Goal: Communication & Community: Answer question/provide support

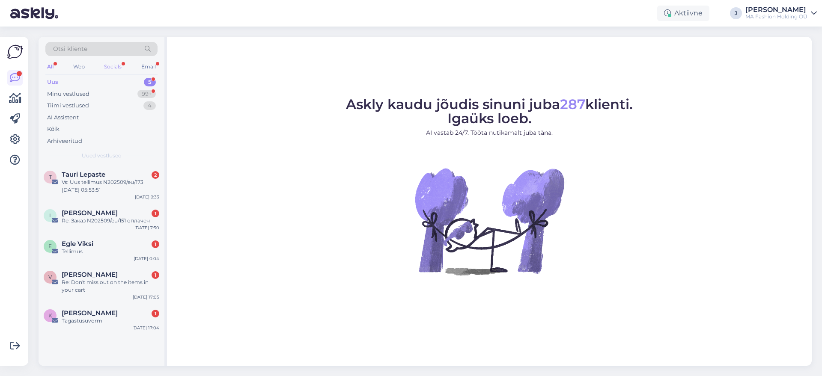
click at [121, 70] on div "Socials" at bounding box center [112, 66] width 21 height 11
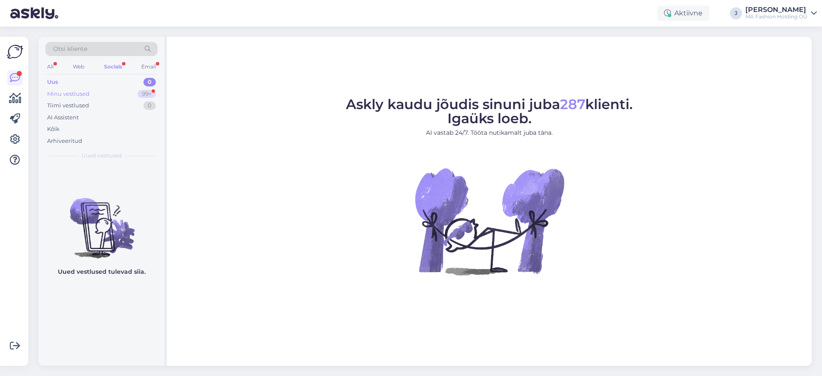
click at [141, 98] on div "Minu vestlused 99+" at bounding box center [101, 94] width 112 height 12
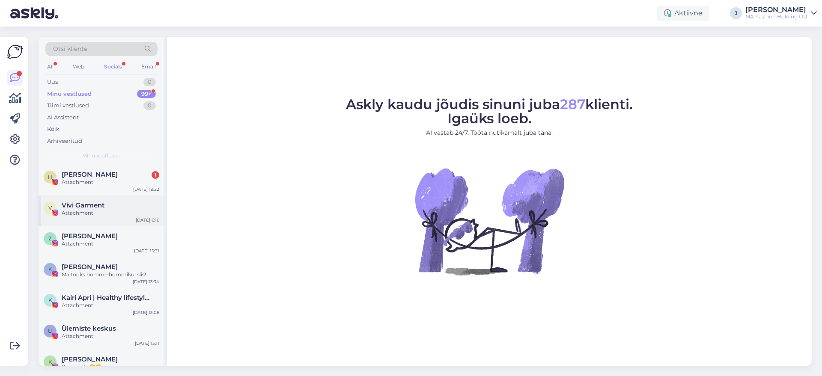
click at [152, 200] on div "V Vivi Garment Attachment [DATE] 6:16" at bounding box center [102, 211] width 126 height 31
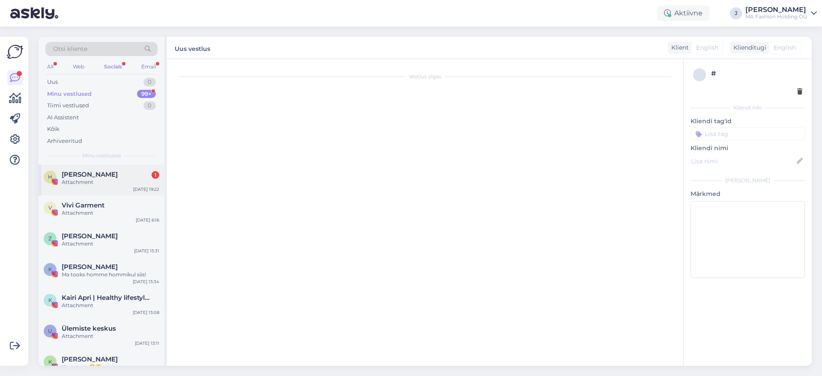
click at [152, 187] on div "[DATE] 19:22" at bounding box center [146, 189] width 26 height 6
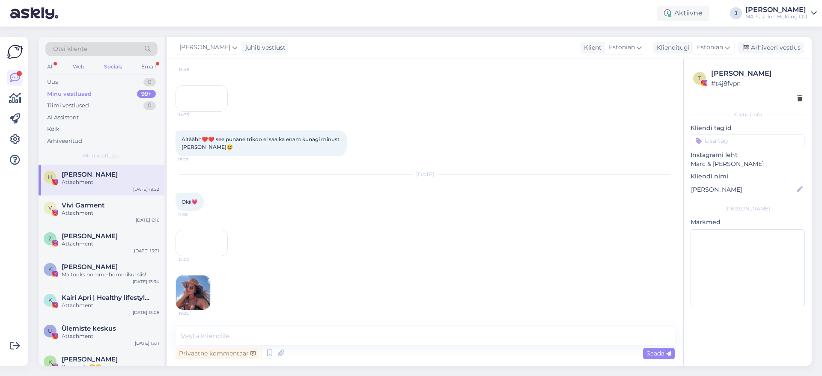
click at [138, 68] on div "All Web Socials Email" at bounding box center [101, 67] width 112 height 13
click at [143, 71] on div "Email" at bounding box center [149, 66] width 18 height 11
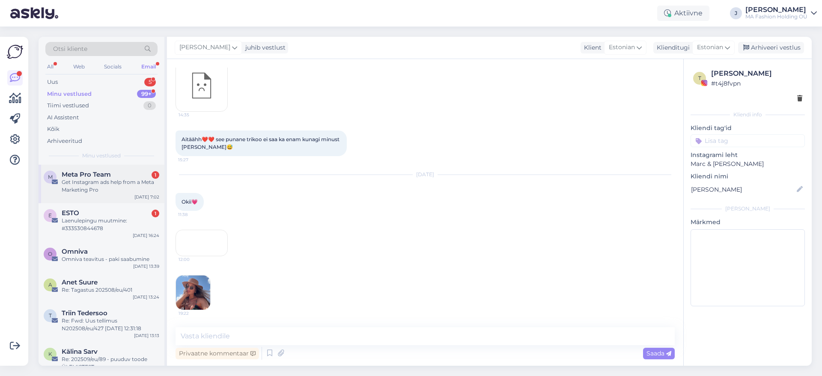
click at [137, 163] on div "Otsi kliente All Web Socials Email Uus 5 Minu vestlused 99+ Tiimi vestlused 0 A…" at bounding box center [102, 101] width 126 height 128
click at [140, 196] on div "[DATE] 7:02" at bounding box center [146, 197] width 25 height 6
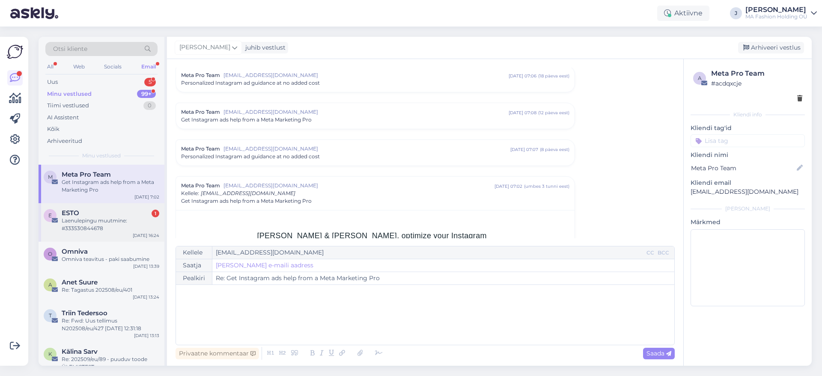
click at [140, 215] on div "ESTO 1" at bounding box center [111, 213] width 98 height 8
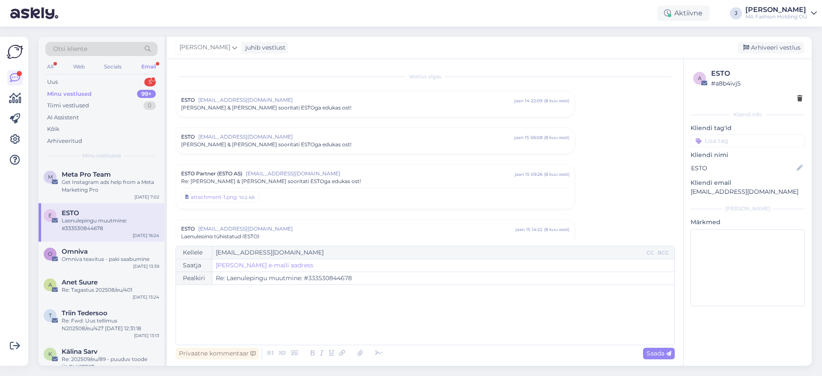
scroll to position [1331, 0]
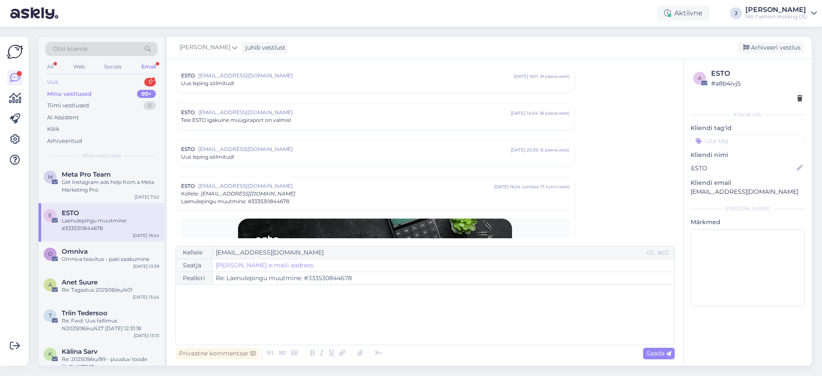
click at [128, 87] on div "Uus 5 Minu vestlused 99+ Tiimi vestlused 0 AI Assistent Kõik Arhiveeritud" at bounding box center [101, 111] width 112 height 71
click at [128, 83] on div "Uus 5" at bounding box center [101, 82] width 112 height 12
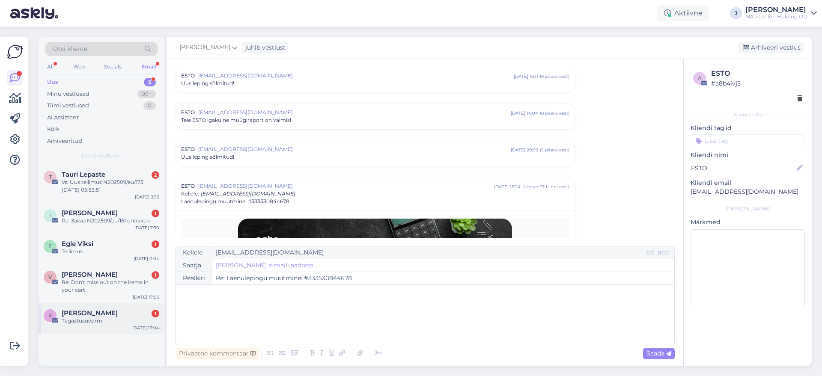
click at [130, 305] on div "K [PERSON_NAME] 1 Tagastusuvorm [DATE] 17:04" at bounding box center [102, 318] width 126 height 31
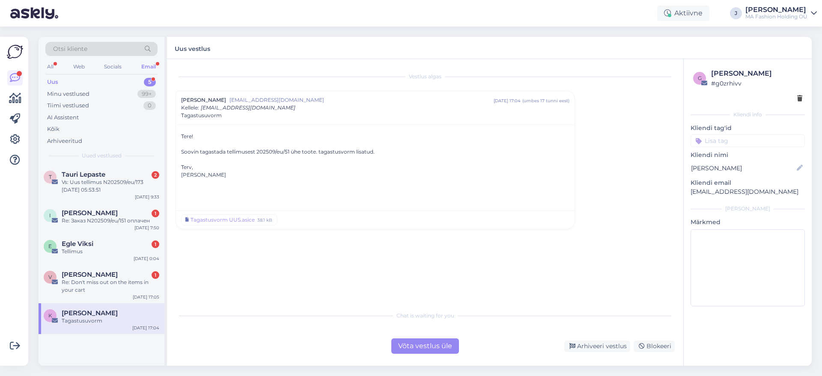
click at [419, 342] on div "Võta vestlus üle" at bounding box center [425, 346] width 68 height 15
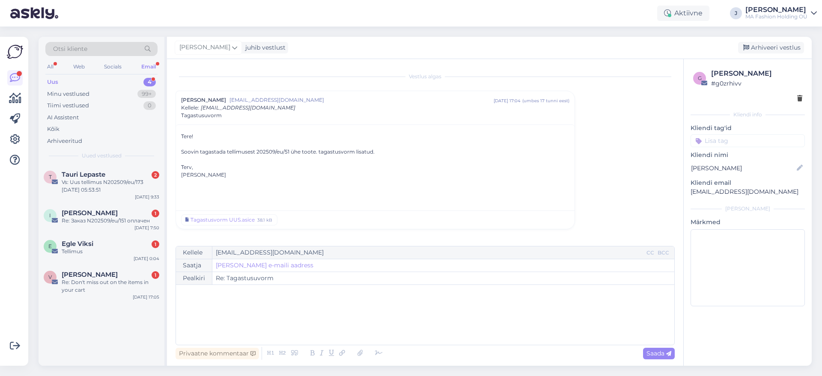
click at [133, 296] on div "V [PERSON_NAME] 1 Re: Don't miss out on the items in your cart [DATE] 17:05" at bounding box center [102, 284] width 126 height 39
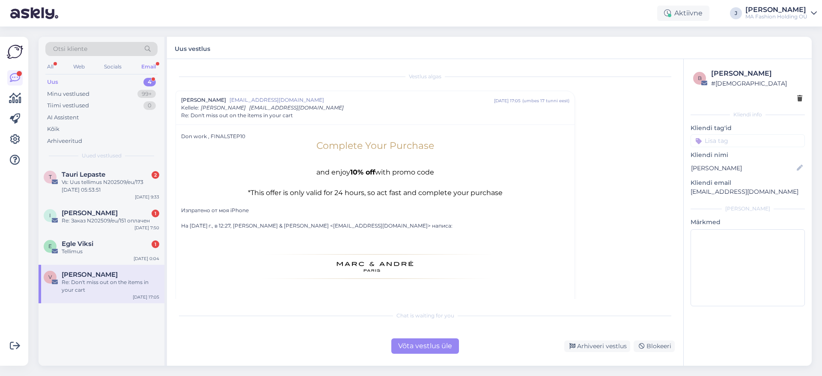
click at [419, 339] on div "Võta vestlus üle" at bounding box center [425, 346] width 68 height 15
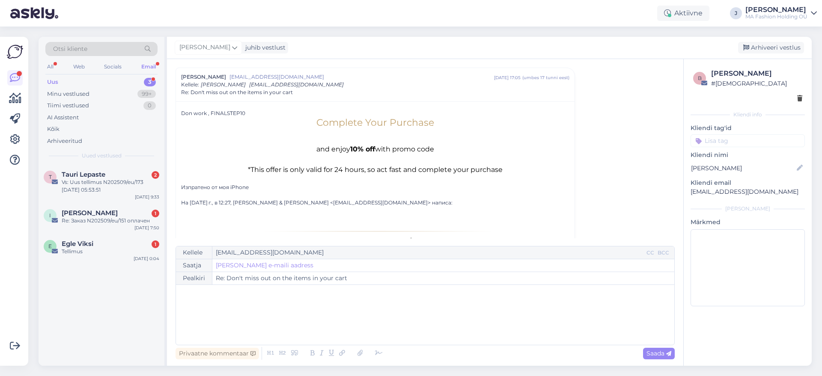
click at [107, 266] on div "T Tauri Lepaste 2 Vs: Uus tellimus N202509/eu/173 [DATE] 05:53:51 [DATE] 9:33 I…" at bounding box center [102, 265] width 126 height 201
drag, startPoint x: 91, startPoint y: 250, endPoint x: 130, endPoint y: 262, distance: 41.4
click at [92, 250] on div "Tellimus" at bounding box center [111, 252] width 98 height 8
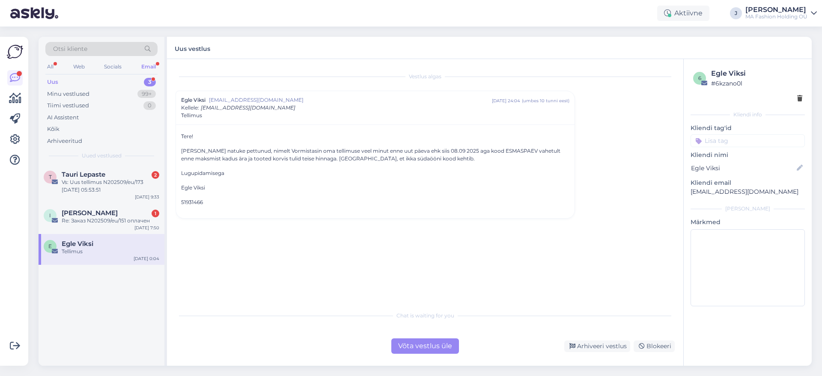
click at [413, 359] on div "Vestlus algas Egle Viksi [EMAIL_ADDRESS][DOMAIN_NAME] [DATE] 24:04 ( umbes 10 t…" at bounding box center [425, 212] width 516 height 307
click at [426, 360] on div "Vestlus algas Egle Viksi [EMAIL_ADDRESS][DOMAIN_NAME] [DATE] 24:04 ( umbes 10 t…" at bounding box center [425, 212] width 516 height 307
click at [406, 339] on div "Võta vestlus üle" at bounding box center [425, 346] width 68 height 15
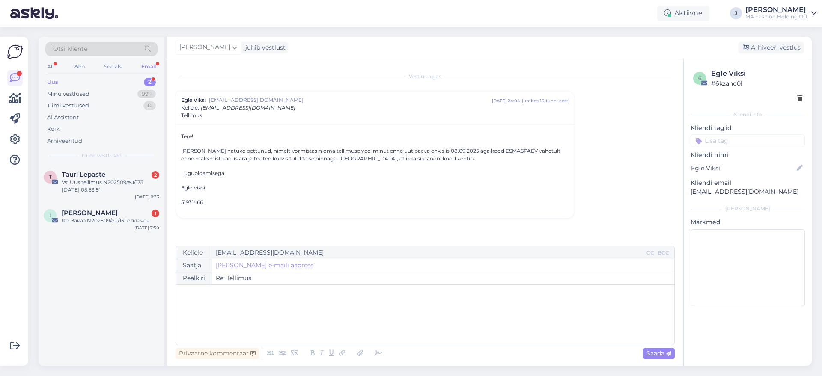
click at [411, 344] on div "Kellele [EMAIL_ADDRESS][DOMAIN_NAME] CC BCC Saatja [PERSON_NAME] saatja e-maili…" at bounding box center [424, 295] width 499 height 99
click at [136, 236] on div "T Tauri Lepaste 2 Vs: Uus tellimus N202509/eu/173 [DATE] 05:53:51 [DATE] 9:33 I…" at bounding box center [102, 265] width 126 height 201
click at [145, 229] on div "[DATE] 7:50" at bounding box center [146, 228] width 25 height 6
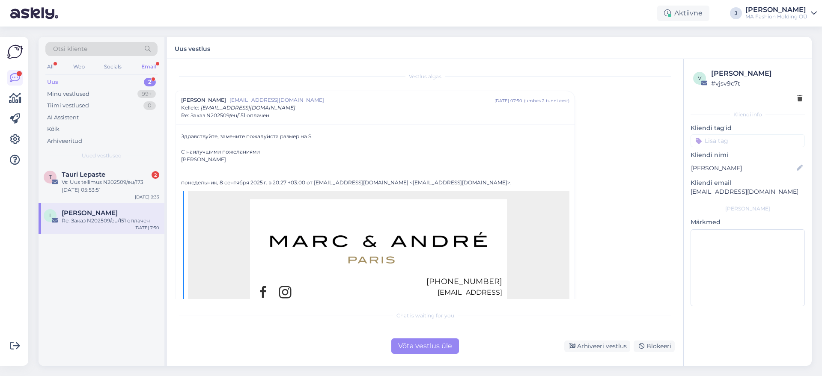
click at [405, 349] on div "Võta vestlus üle" at bounding box center [425, 346] width 68 height 15
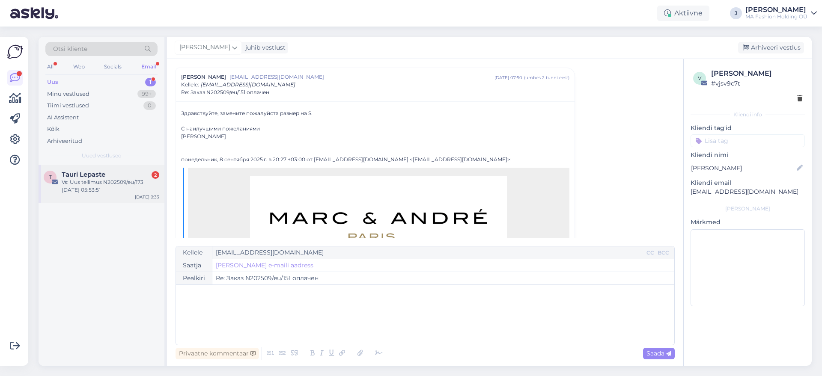
click at [88, 190] on div "Vs: Uus tellimus N202509/eu/173 [DATE] 05:53:51" at bounding box center [111, 185] width 98 height 15
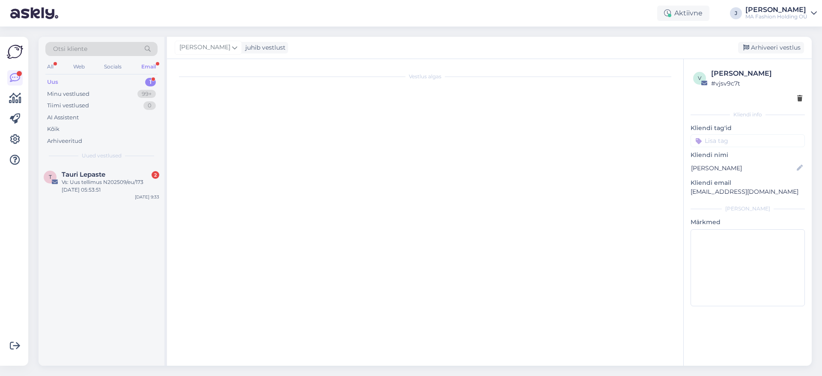
scroll to position [0, 0]
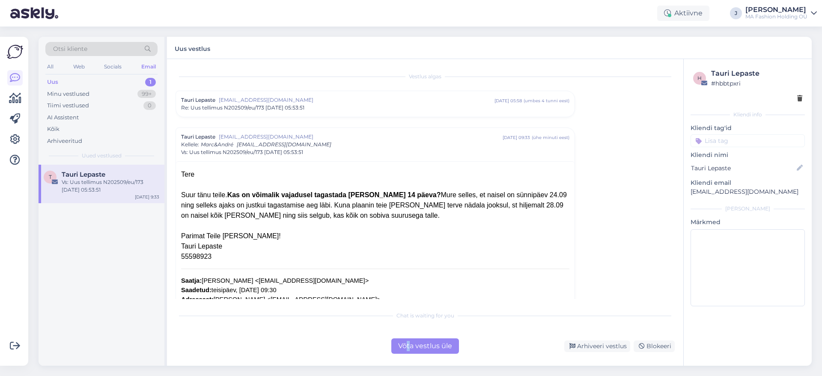
click at [410, 345] on div "Võta vestlus üle" at bounding box center [425, 346] width 68 height 15
